Goal: Book appointment/travel/reservation

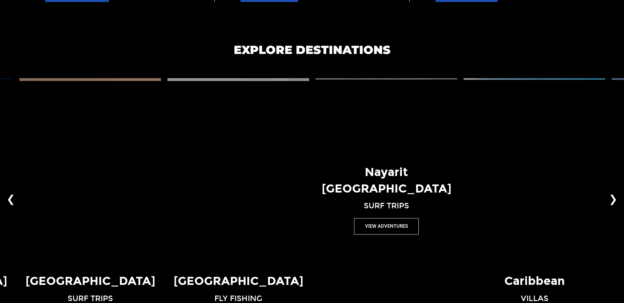
scroll to position [507, 0]
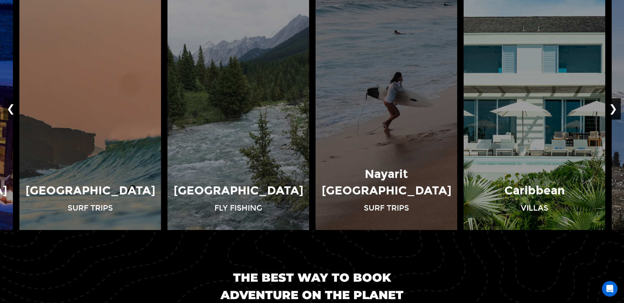
click at [612, 107] on button "❯" at bounding box center [613, 108] width 15 height 21
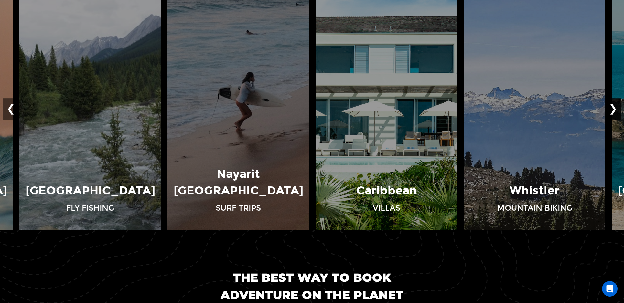
click at [612, 107] on button "❯" at bounding box center [613, 108] width 15 height 21
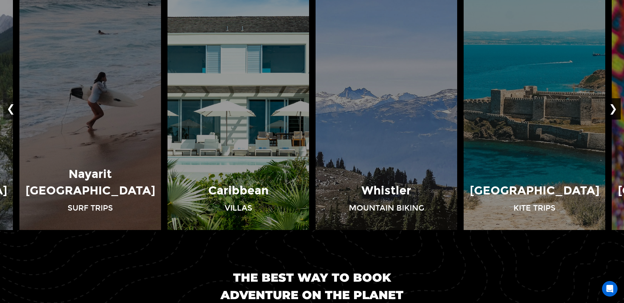
click at [612, 107] on button "❯" at bounding box center [613, 108] width 15 height 21
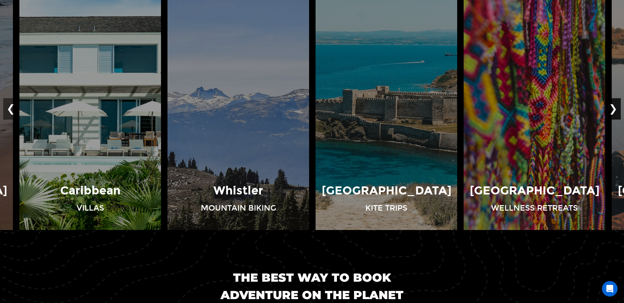
click at [612, 107] on button "❯" at bounding box center [613, 108] width 15 height 21
click at [617, 107] on button "❯" at bounding box center [613, 108] width 15 height 21
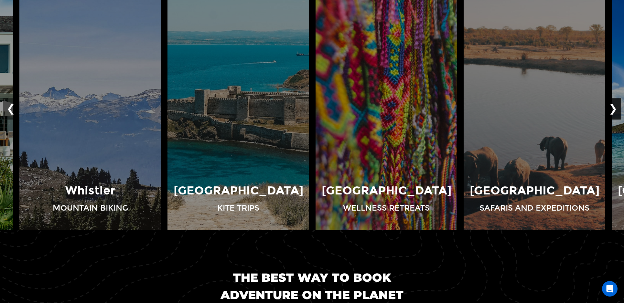
click at [617, 107] on button "❯" at bounding box center [613, 108] width 15 height 21
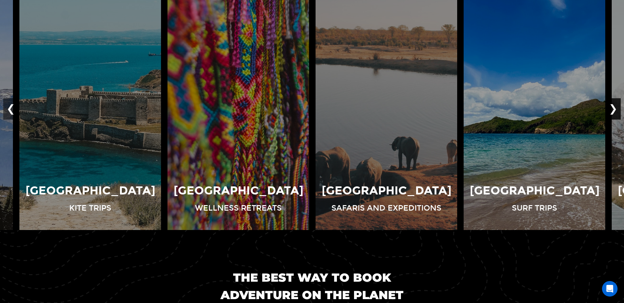
click at [617, 107] on button "❯" at bounding box center [613, 108] width 15 height 21
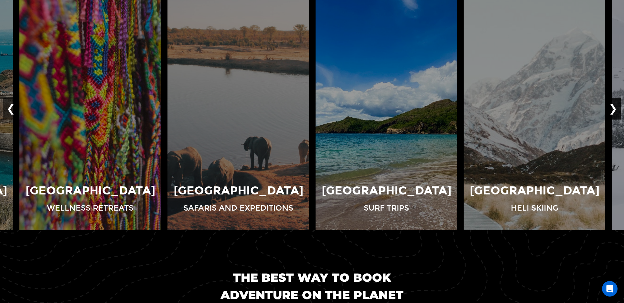
click at [617, 107] on button "❯" at bounding box center [613, 108] width 15 height 21
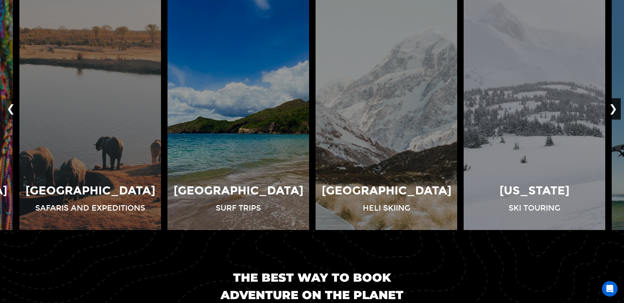
click at [617, 107] on button "❯" at bounding box center [613, 108] width 15 height 21
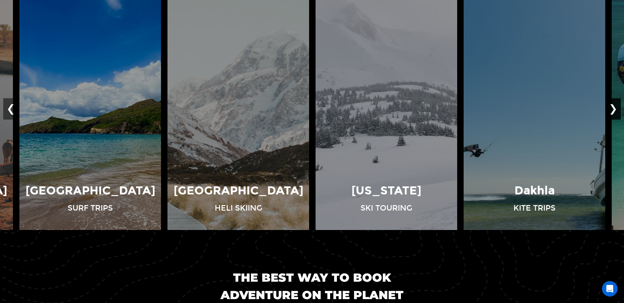
click at [617, 107] on button "❯" at bounding box center [613, 108] width 15 height 21
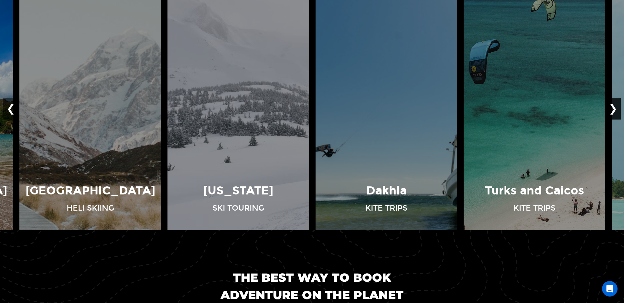
click at [617, 107] on button "❯" at bounding box center [613, 108] width 15 height 21
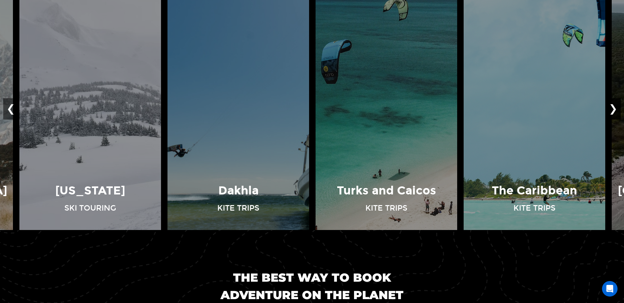
click at [617, 107] on button "❯" at bounding box center [613, 108] width 15 height 21
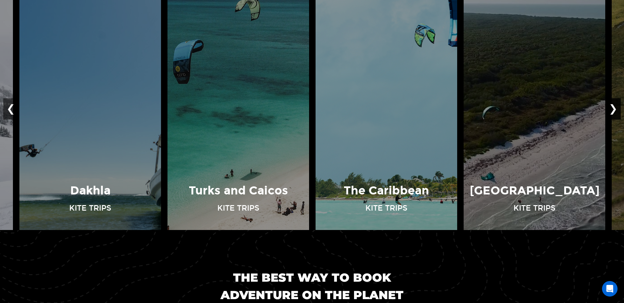
click at [617, 107] on button "❯" at bounding box center [613, 108] width 15 height 21
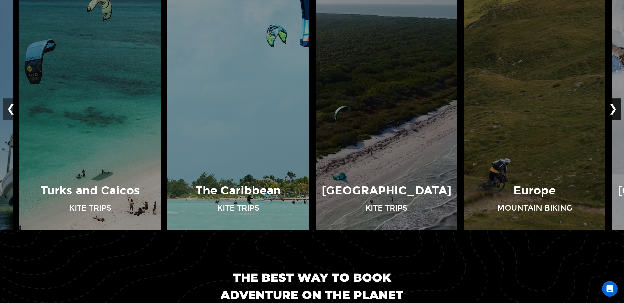
click at [617, 107] on button "❯" at bounding box center [613, 108] width 15 height 21
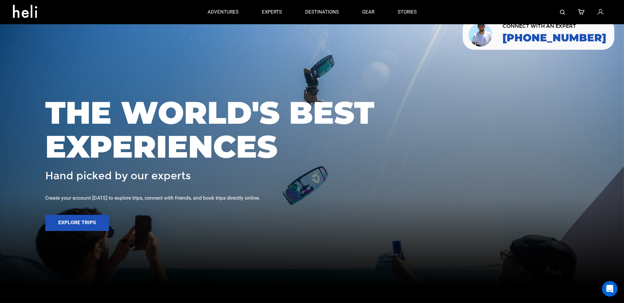
scroll to position [0, 0]
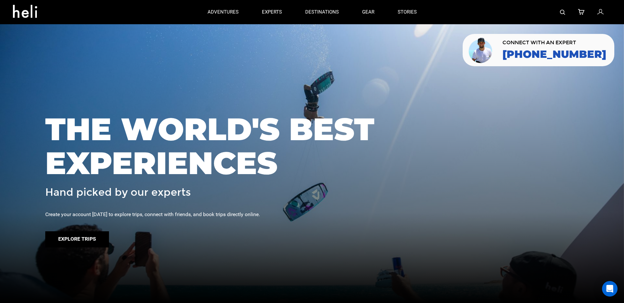
click at [72, 241] on button "Explore Trips" at bounding box center [77, 240] width 64 height 16
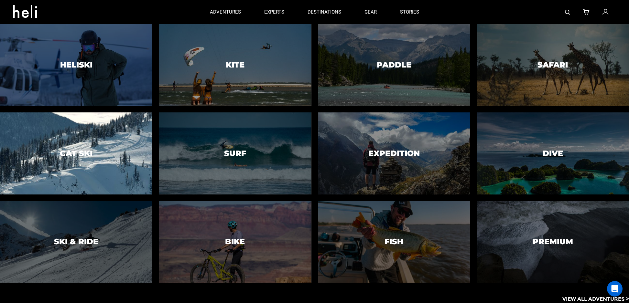
click at [69, 145] on div at bounding box center [76, 153] width 156 height 83
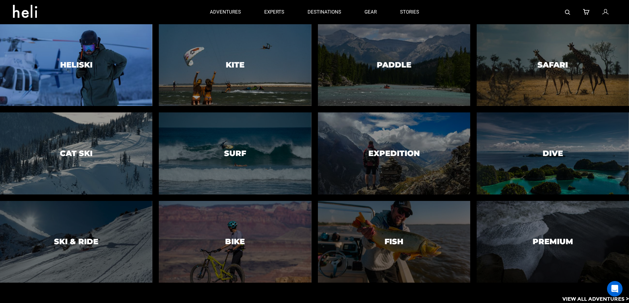
click at [88, 59] on div at bounding box center [76, 64] width 156 height 83
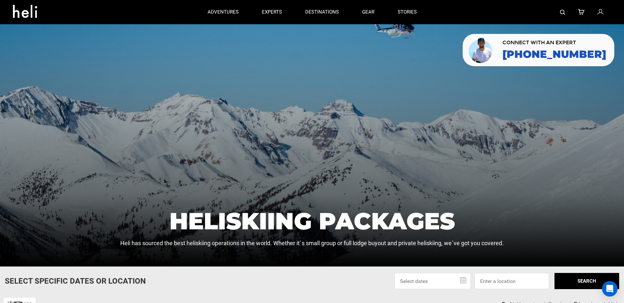
scroll to position [116, 0]
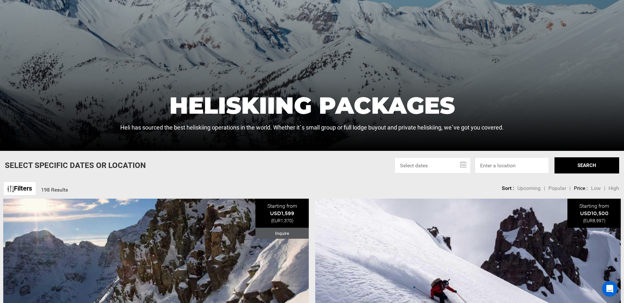
click at [24, 192] on link "Filters" at bounding box center [19, 189] width 33 height 14
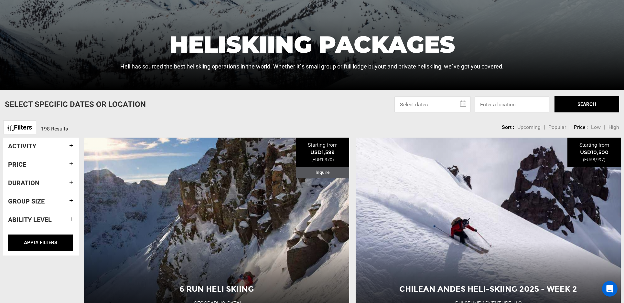
scroll to position [178, 0]
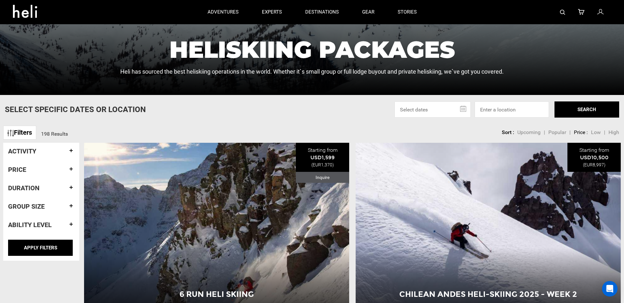
drag, startPoint x: 68, startPoint y: 144, endPoint x: 66, endPoint y: 147, distance: 3.6
click at [68, 145] on div "Activity" at bounding box center [41, 151] width 66 height 17
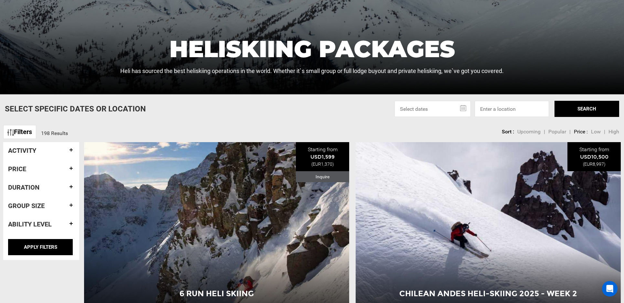
click at [66, 147] on h4 "Activity" at bounding box center [41, 150] width 66 height 7
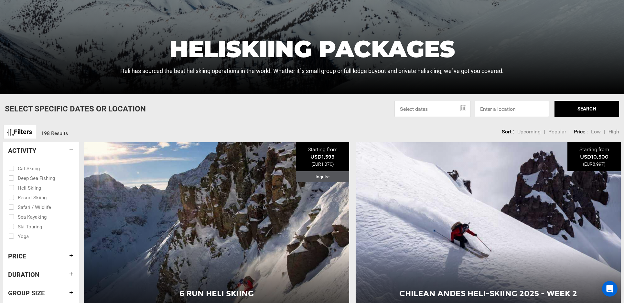
click at [72, 149] on h4 "Activity" at bounding box center [41, 150] width 66 height 7
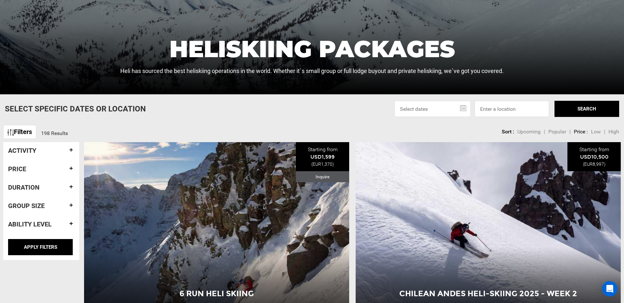
drag, startPoint x: 363, startPoint y: 112, endPoint x: 406, endPoint y: 107, distance: 42.6
click at [365, 112] on div "Select Specific Dates Or Location [DATE] Su Mo Tu We Th Fr Sa 27 28 29 30 31 1 …" at bounding box center [312, 109] width 624 height 16
click at [483, 107] on input at bounding box center [512, 109] width 74 height 16
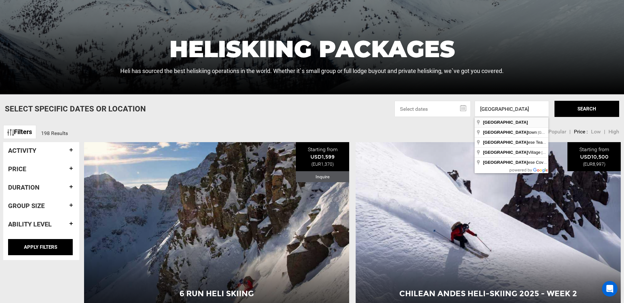
type input "[GEOGRAPHIC_DATA]"
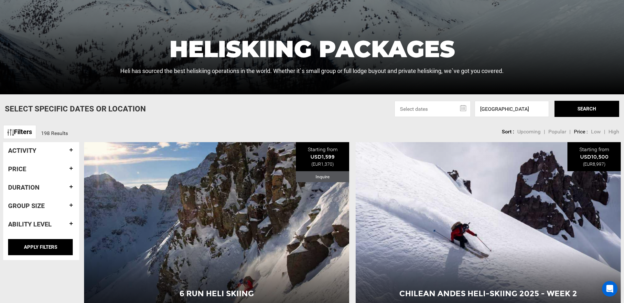
click at [607, 114] on button "SEARCH" at bounding box center [587, 109] width 65 height 16
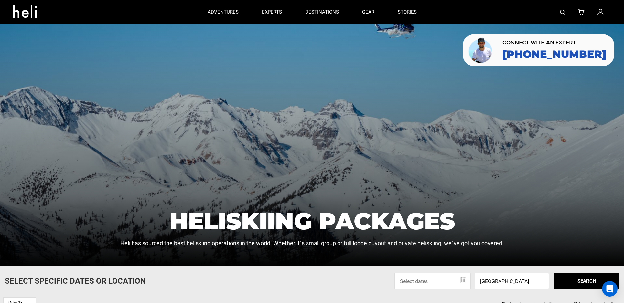
click at [29, 13] on icon at bounding box center [27, 9] width 29 height 10
